Goal: Information Seeking & Learning: Check status

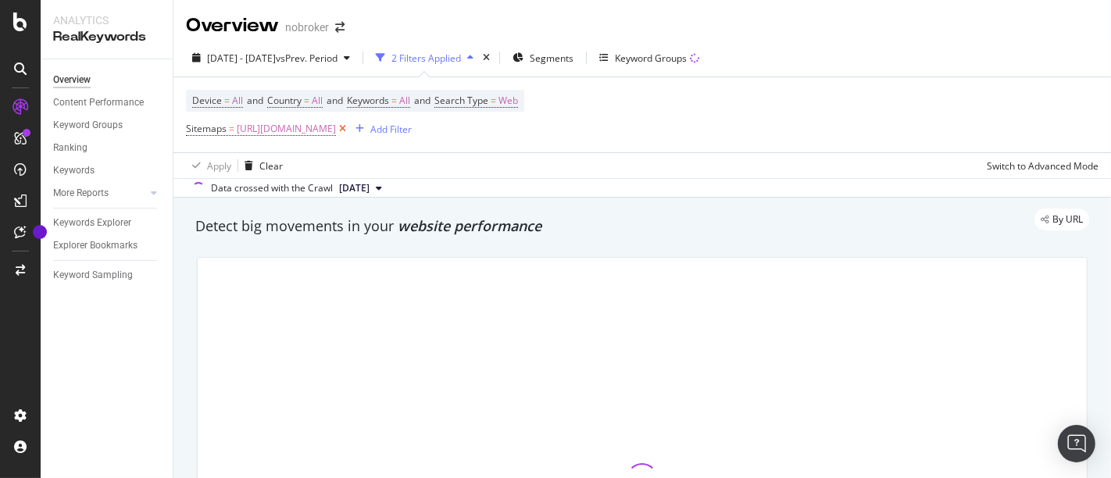
click at [349, 127] on icon at bounding box center [342, 129] width 13 height 16
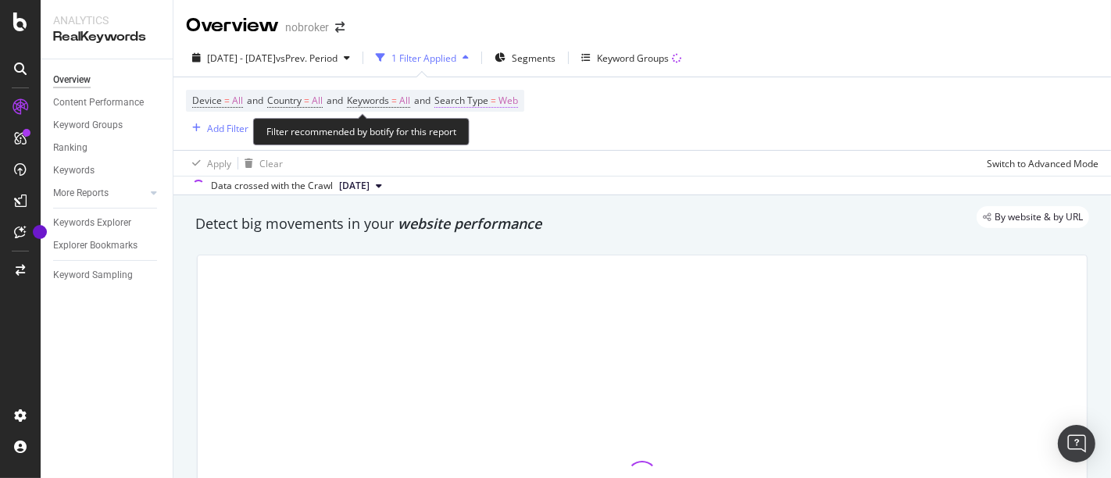
click at [518, 99] on span "Web" at bounding box center [508, 101] width 20 height 22
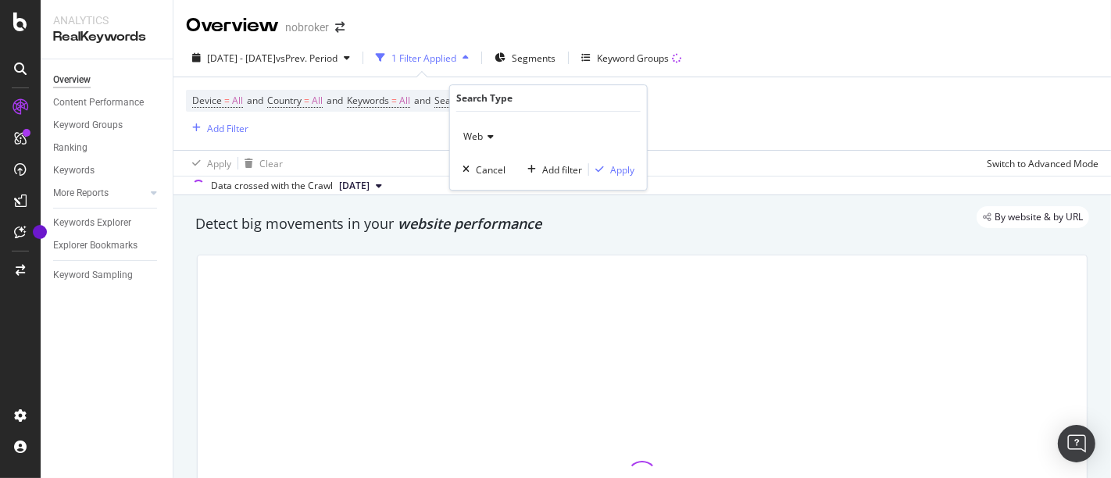
click at [479, 146] on div "Web" at bounding box center [548, 136] width 172 height 25
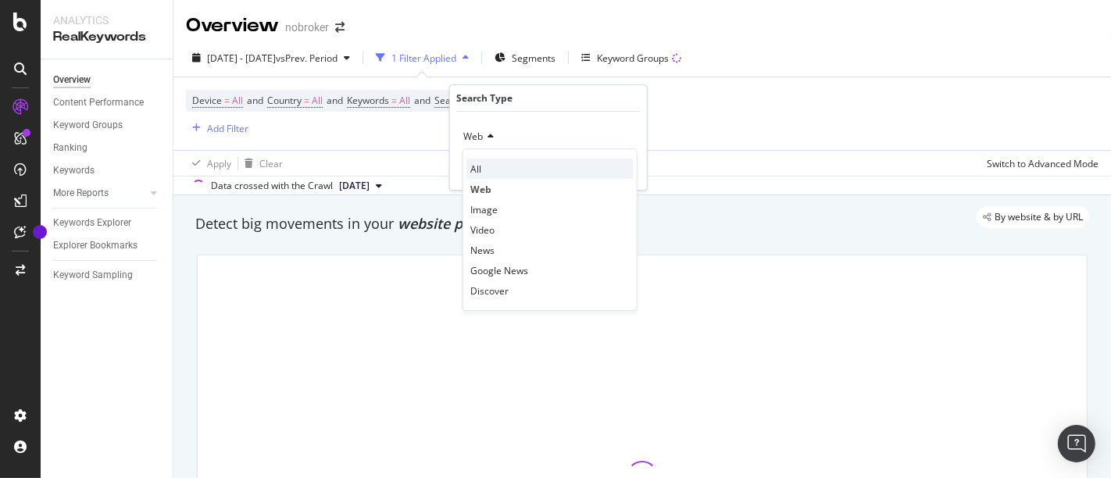
click at [493, 173] on div "All" at bounding box center [549, 169] width 167 height 20
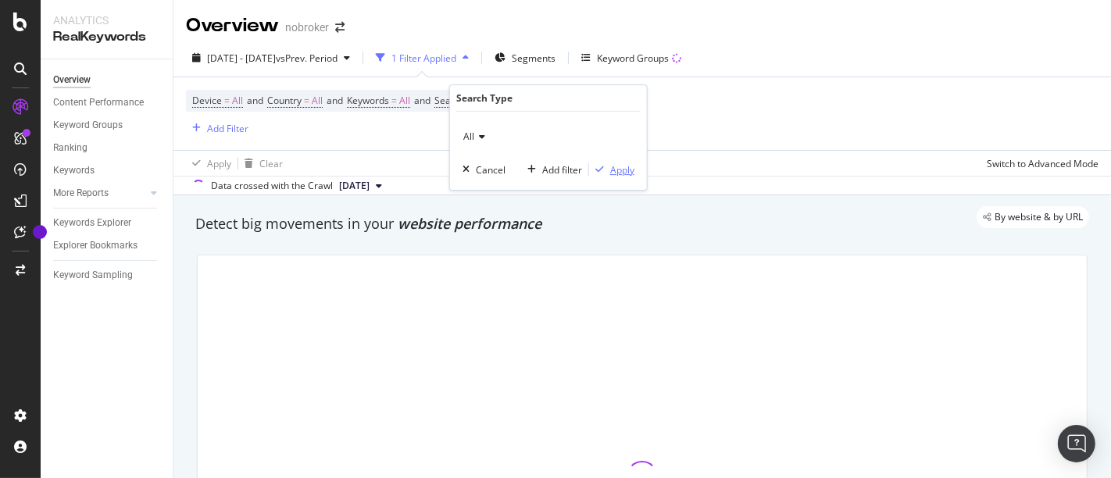
click at [622, 170] on div "Apply" at bounding box center [622, 169] width 24 height 13
click at [223, 120] on div "Add Filter" at bounding box center [217, 128] width 62 height 17
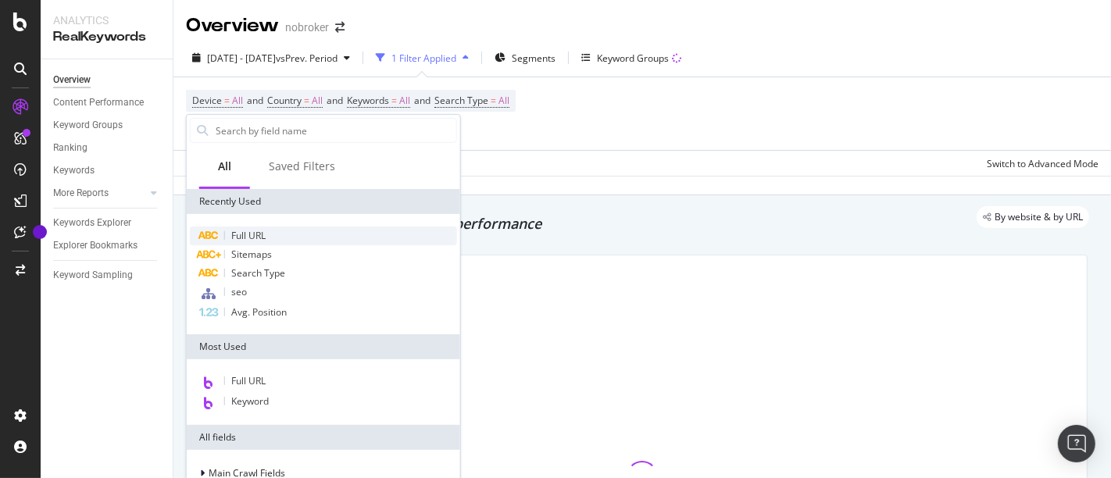
click at [273, 238] on div "Full URL" at bounding box center [323, 236] width 267 height 19
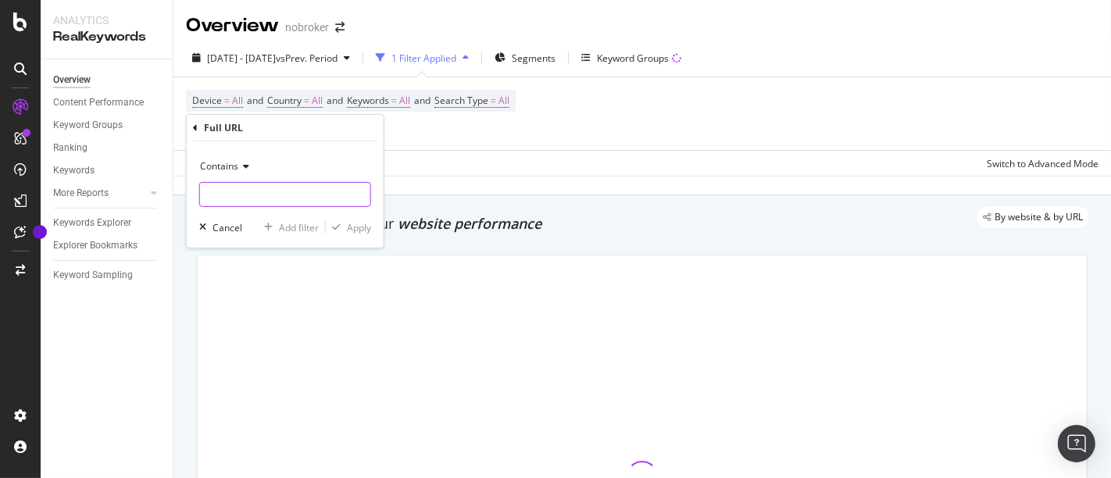
click at [276, 191] on input "text" at bounding box center [285, 194] width 170 height 25
type input "/home-loan/"
click at [350, 225] on div "Apply" at bounding box center [359, 226] width 24 height 13
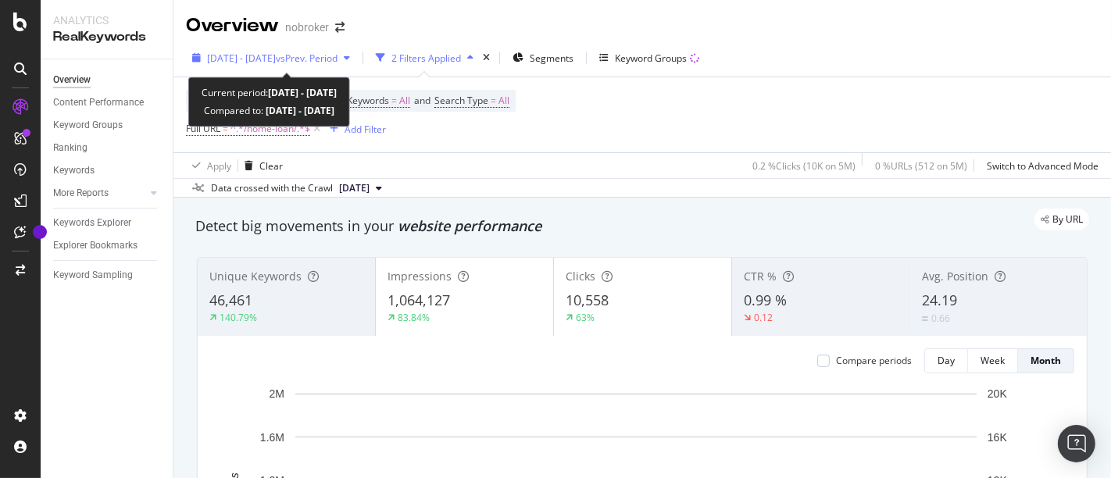
click at [234, 52] on span "[DATE] - [DATE]" at bounding box center [241, 58] width 69 height 13
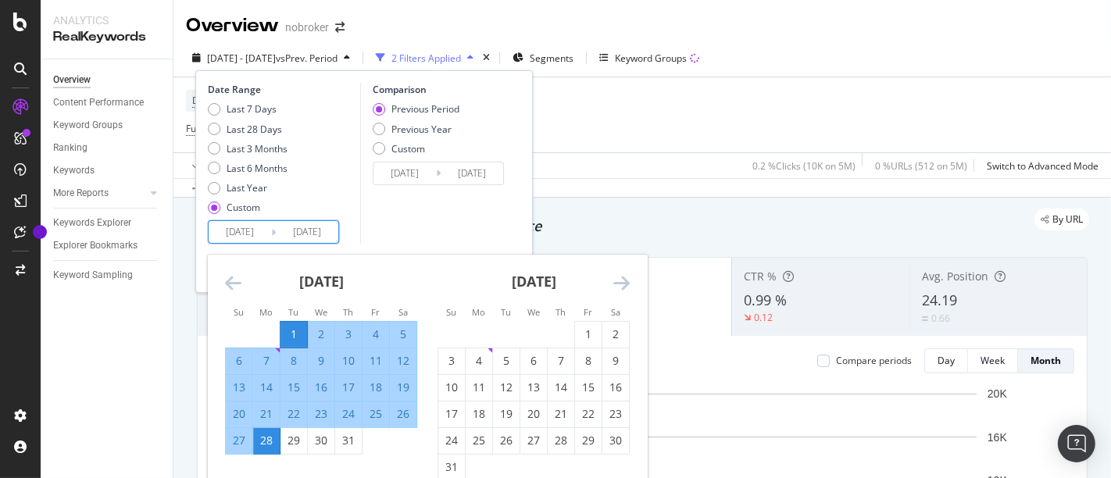
click at [223, 230] on input "[DATE]" at bounding box center [240, 232] width 62 height 22
click at [577, 331] on div "1" at bounding box center [588, 335] width 27 height 16
type input "[DATE]"
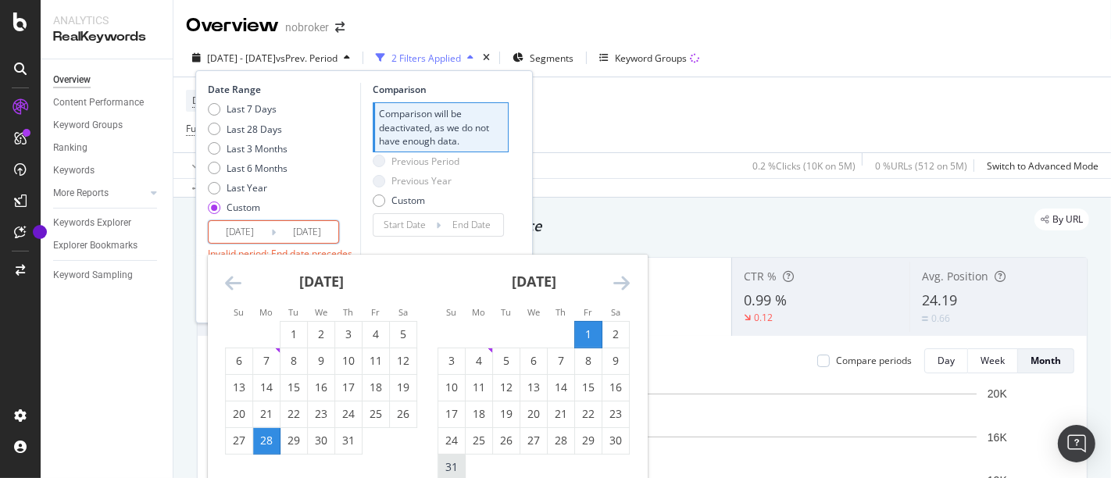
click at [445, 466] on div "31" at bounding box center [451, 467] width 27 height 16
type input "[DATE]"
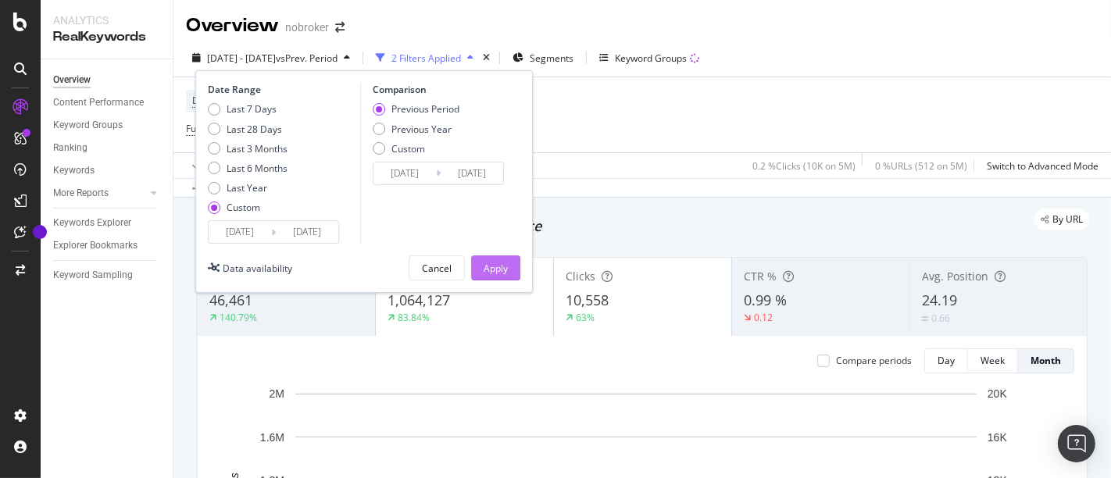
click at [506, 264] on div "Apply" at bounding box center [496, 268] width 24 height 13
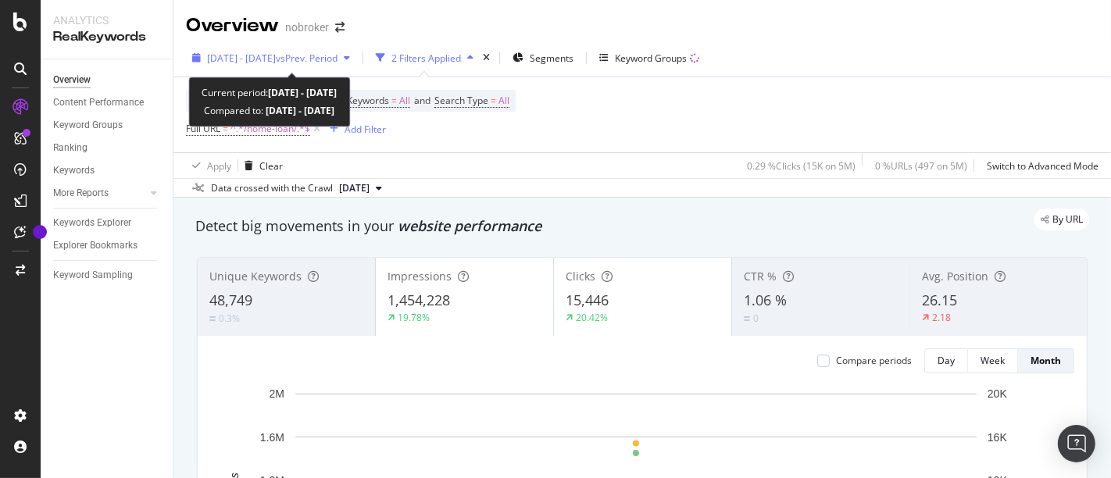
click at [323, 57] on span "vs Prev. Period" at bounding box center [307, 58] width 62 height 13
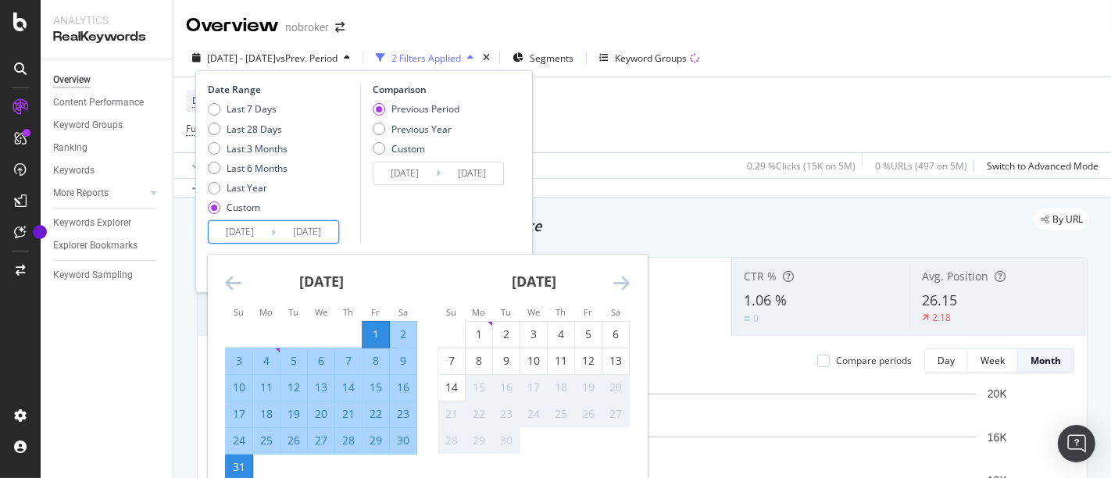
click at [241, 234] on input "[DATE]" at bounding box center [240, 232] width 62 height 22
click at [472, 330] on div "1" at bounding box center [479, 335] width 27 height 16
type input "[DATE]"
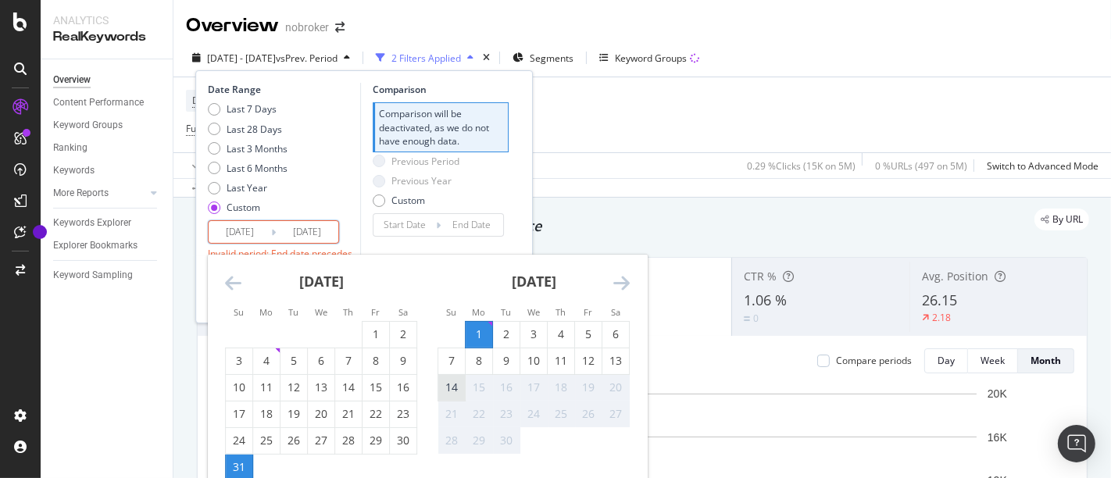
click at [451, 391] on div "14" at bounding box center [451, 388] width 27 height 16
type input "[DATE]"
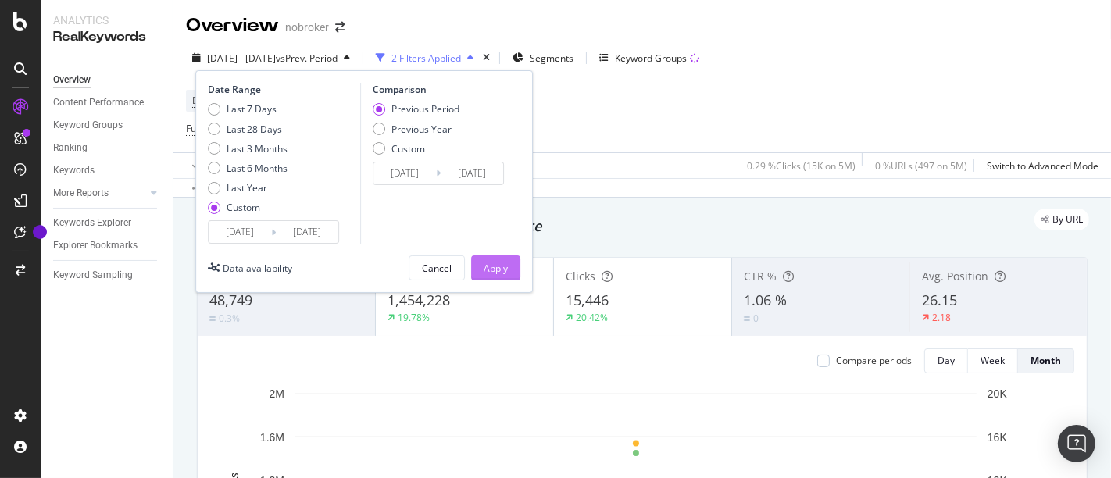
click at [510, 270] on button "Apply" at bounding box center [495, 267] width 49 height 25
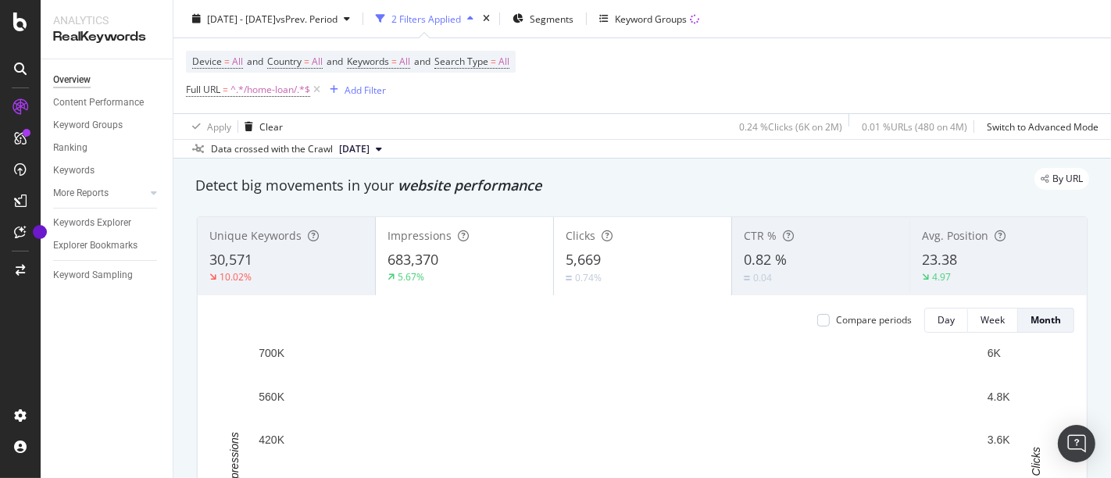
scroll to position [41, 0]
